Goal: Navigation & Orientation: Find specific page/section

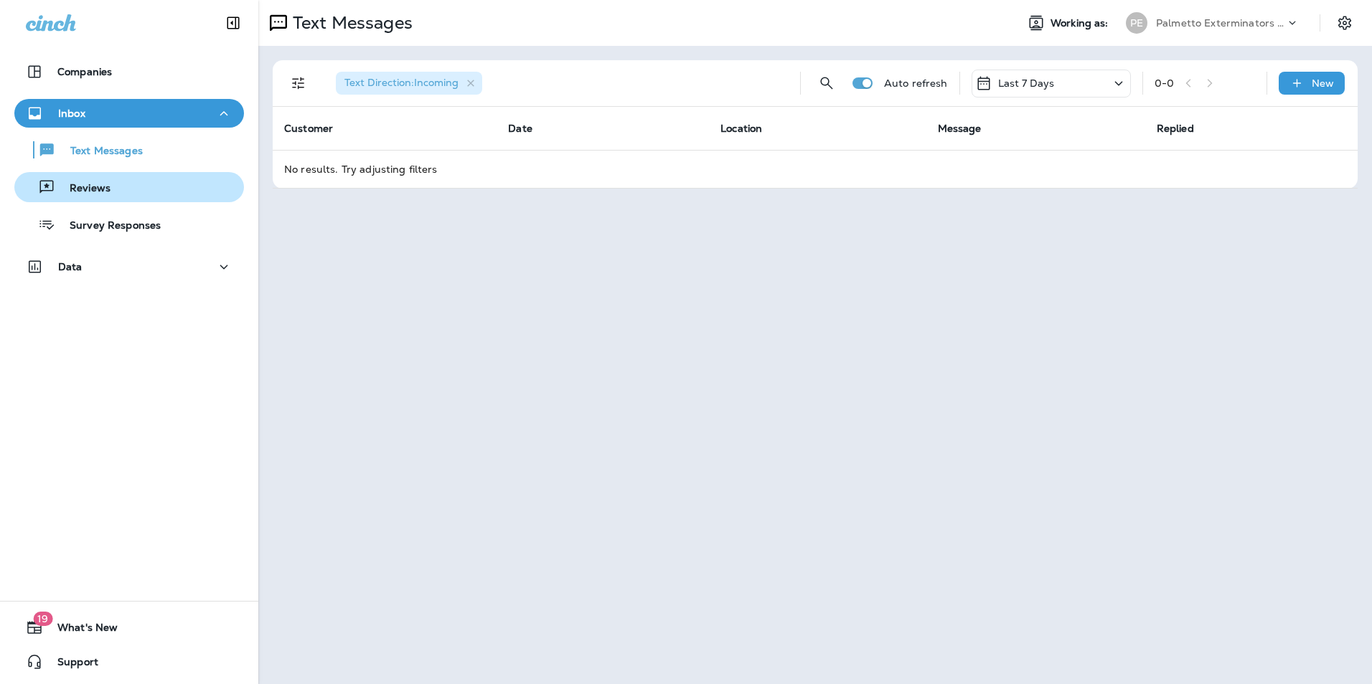
click at [93, 176] on button "Reviews" at bounding box center [129, 187] width 230 height 30
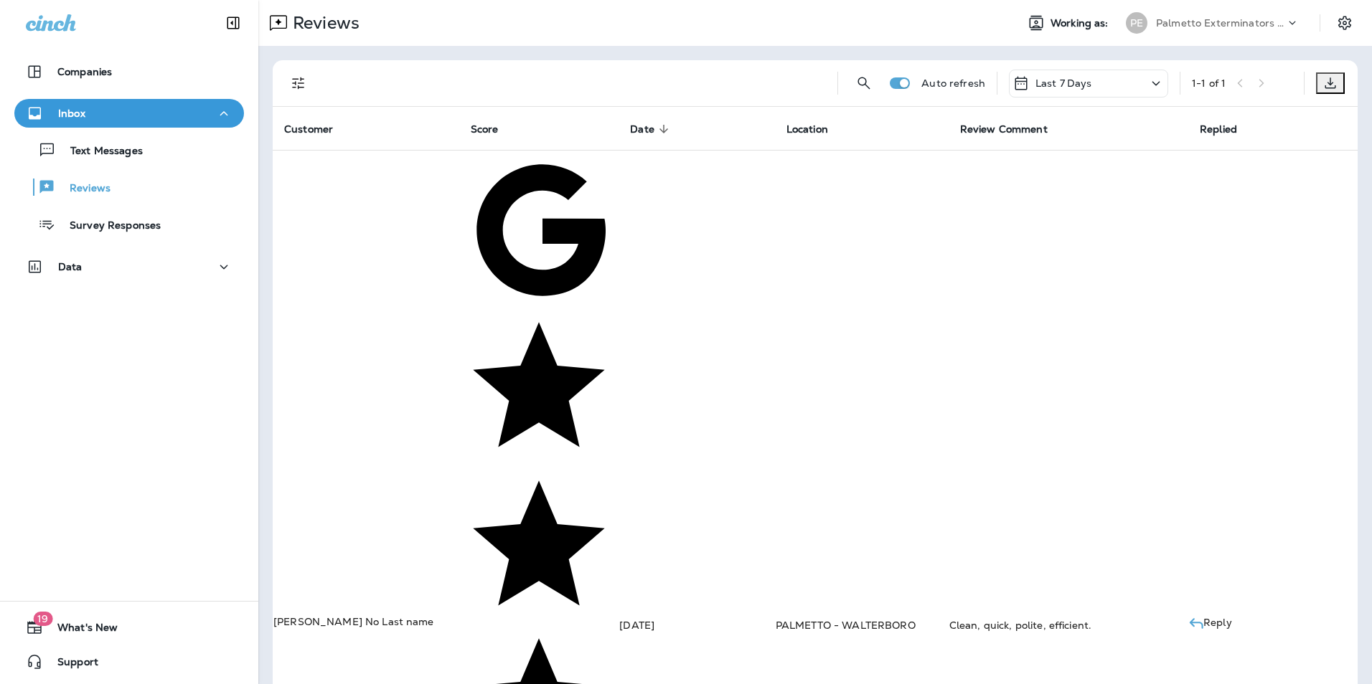
click at [1053, 620] on div "Clean, quick, polite, efficient." at bounding box center [1068, 625] width 238 height 11
click at [331, 616] on p "[PERSON_NAME] No Last name" at bounding box center [365, 621] width 185 height 11
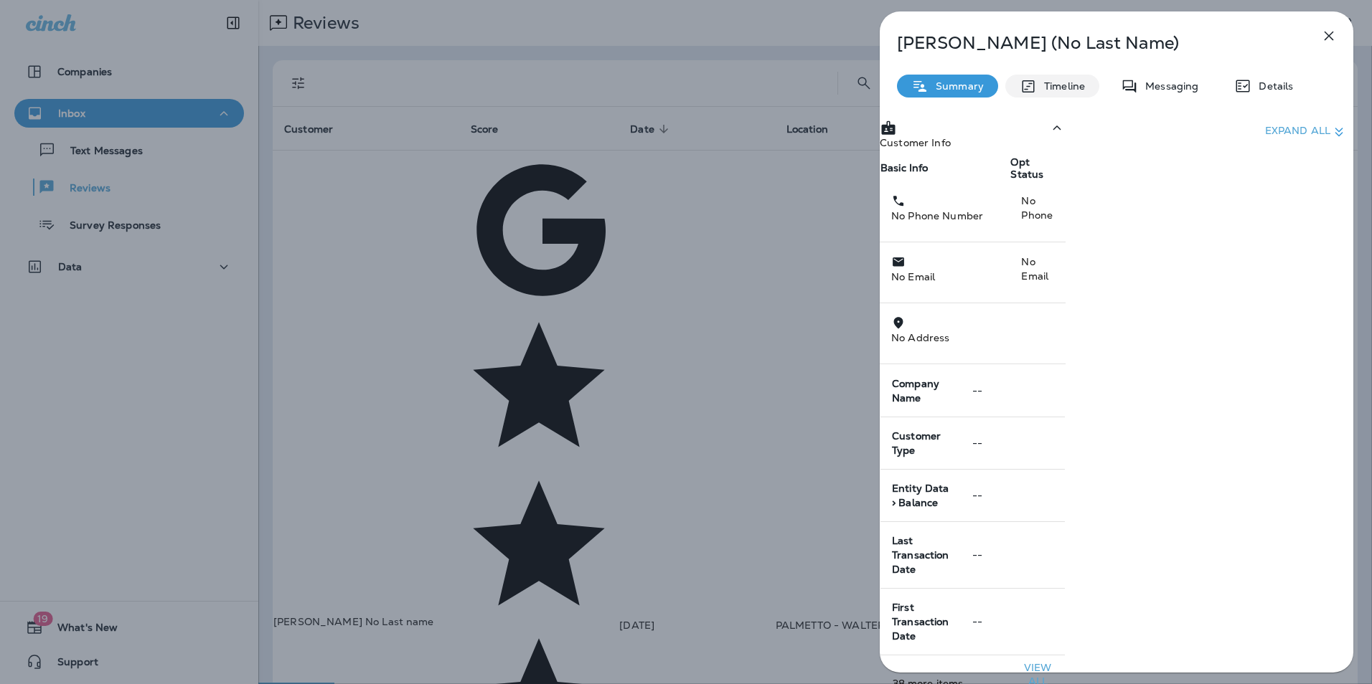
click at [1083, 92] on p "Timeline" at bounding box center [1061, 85] width 48 height 11
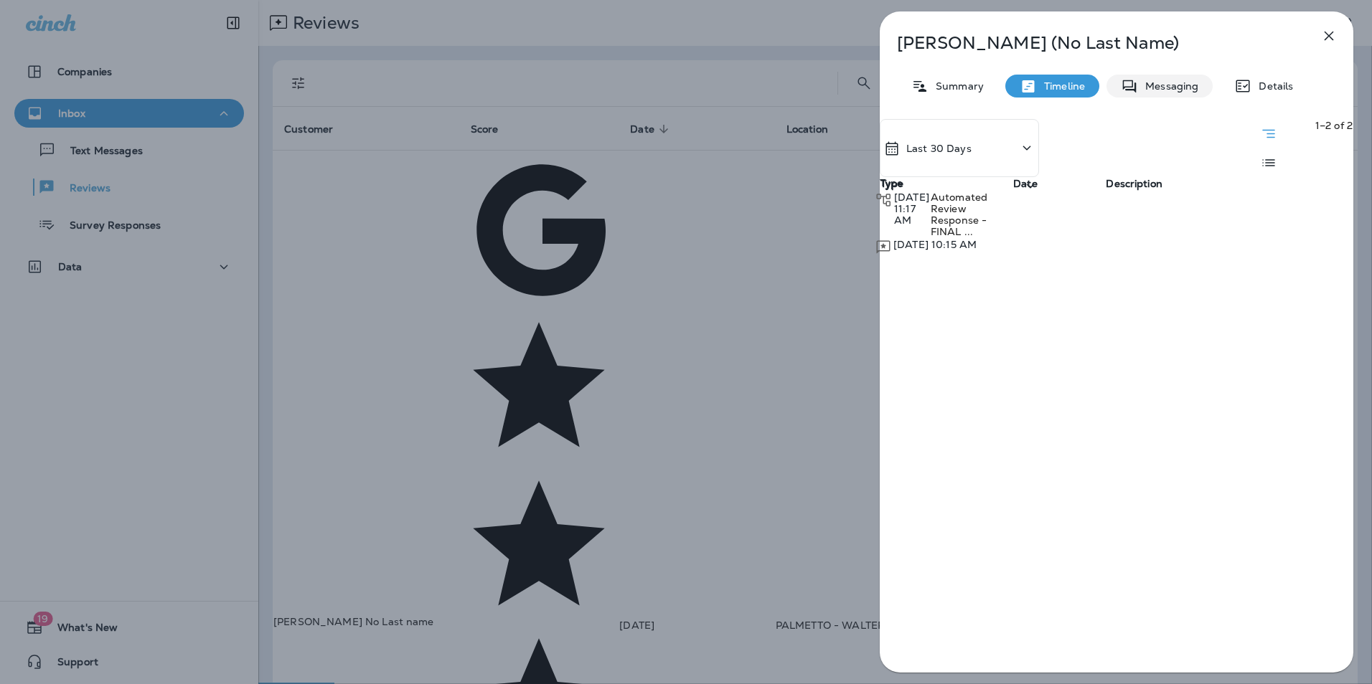
click at [1179, 92] on p "Messaging" at bounding box center [1168, 85] width 60 height 11
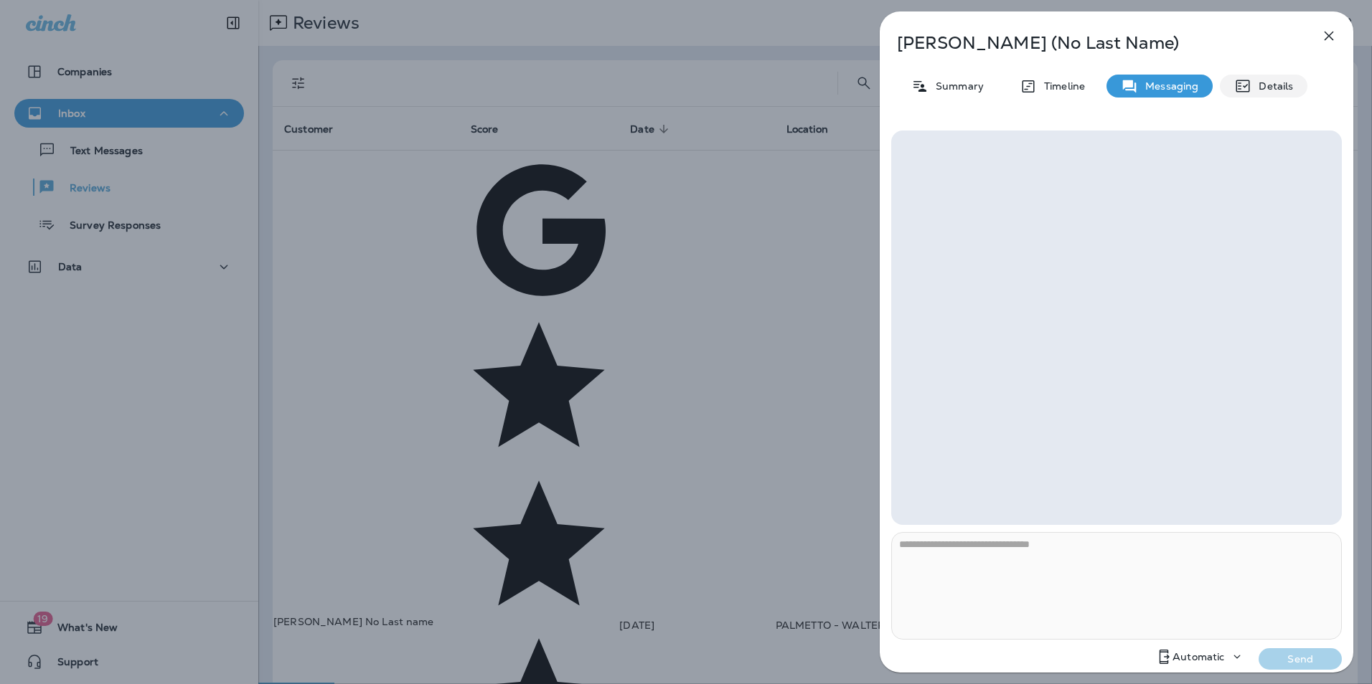
click at [1298, 91] on div "Details" at bounding box center [1264, 86] width 88 height 23
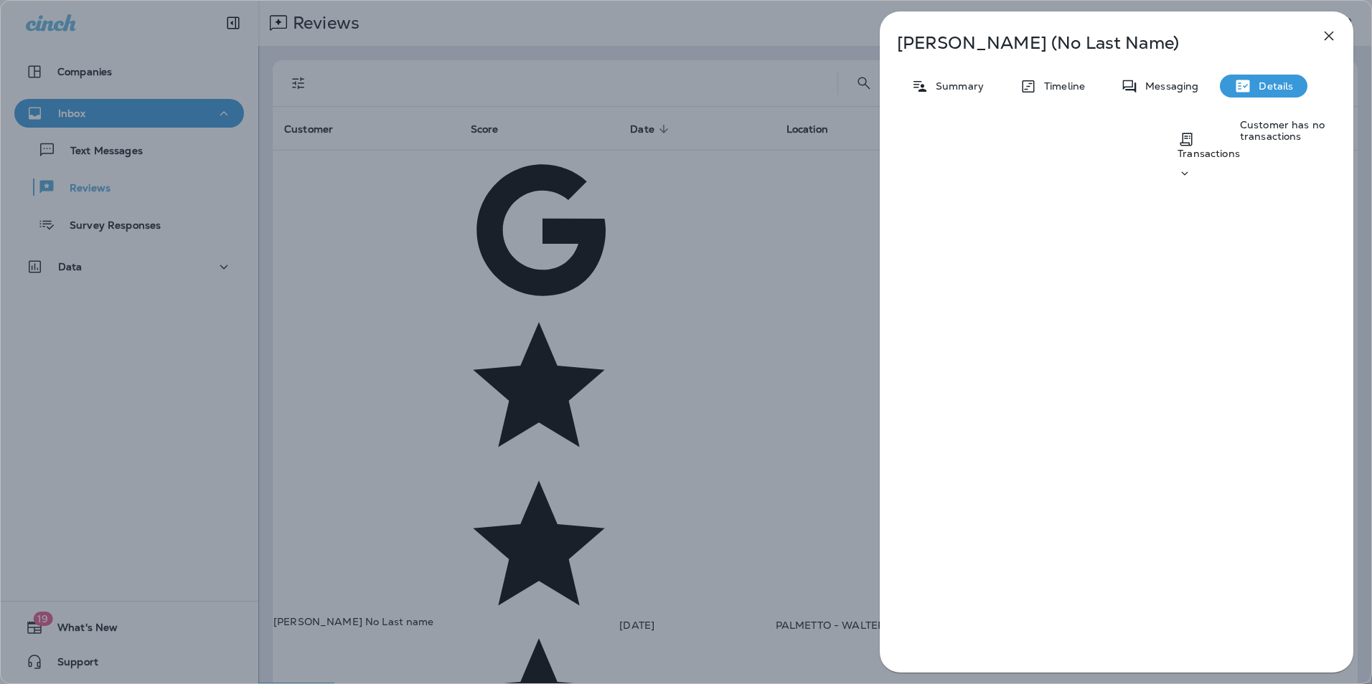
click at [1331, 29] on icon "button" at bounding box center [1328, 35] width 17 height 17
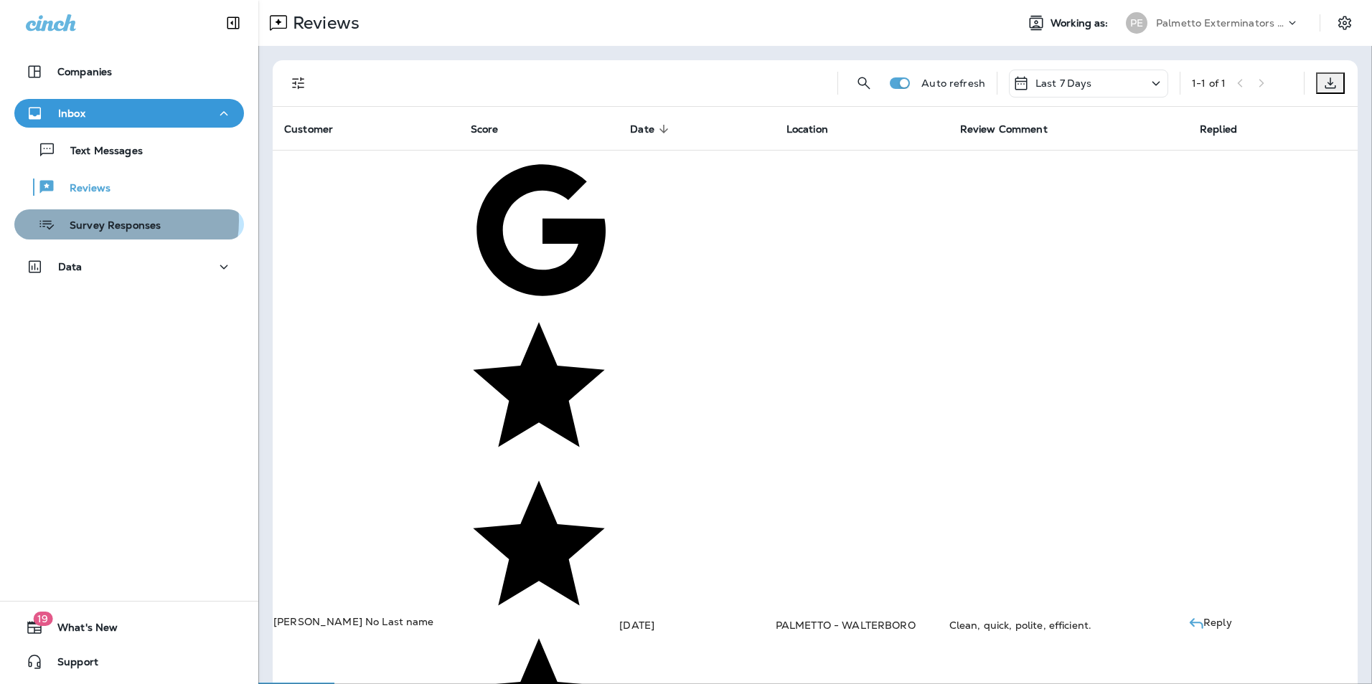
click at [120, 221] on p "Survey Responses" at bounding box center [107, 227] width 105 height 14
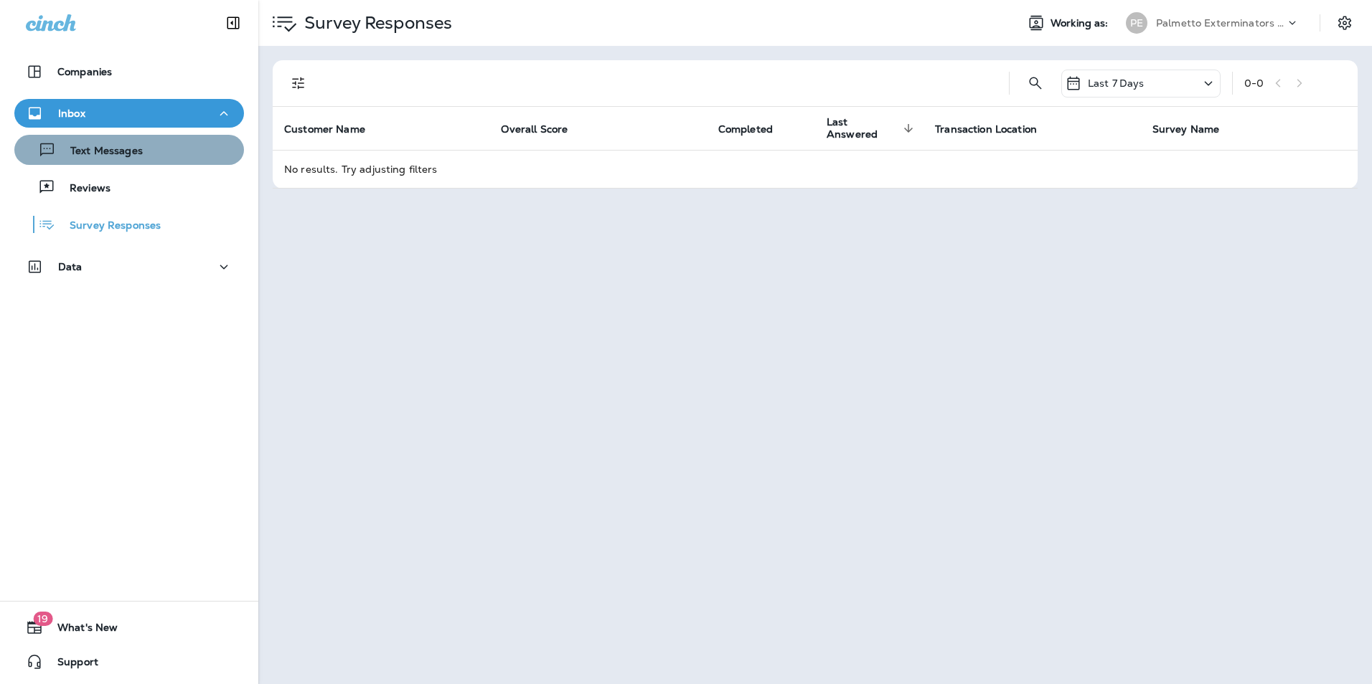
click at [134, 146] on p "Text Messages" at bounding box center [99, 152] width 87 height 14
